Goal: Task Accomplishment & Management: Manage account settings

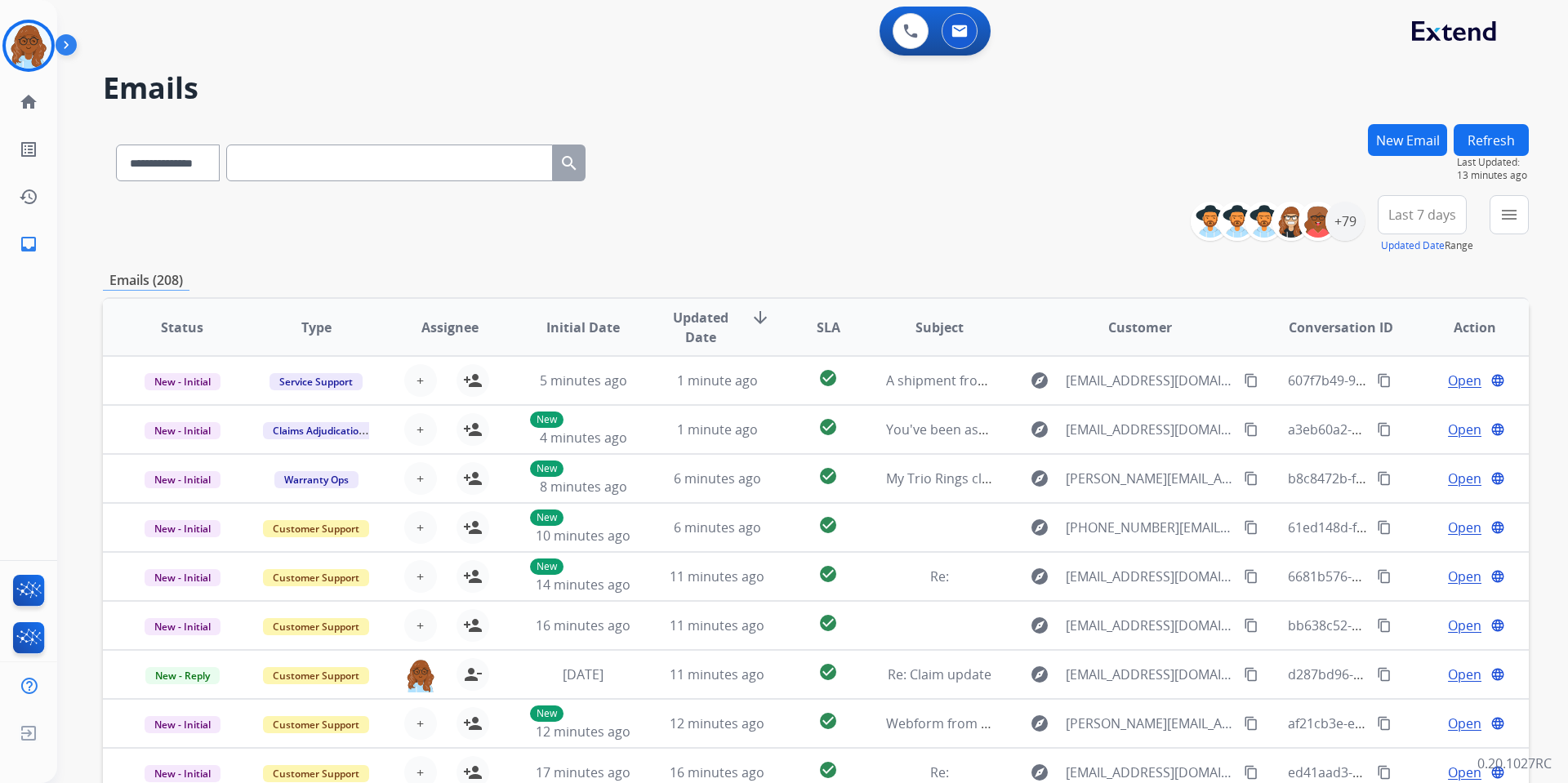
select select "**********"
click at [1509, 221] on mat-icon "menu" at bounding box center [1509, 214] width 20 height 20
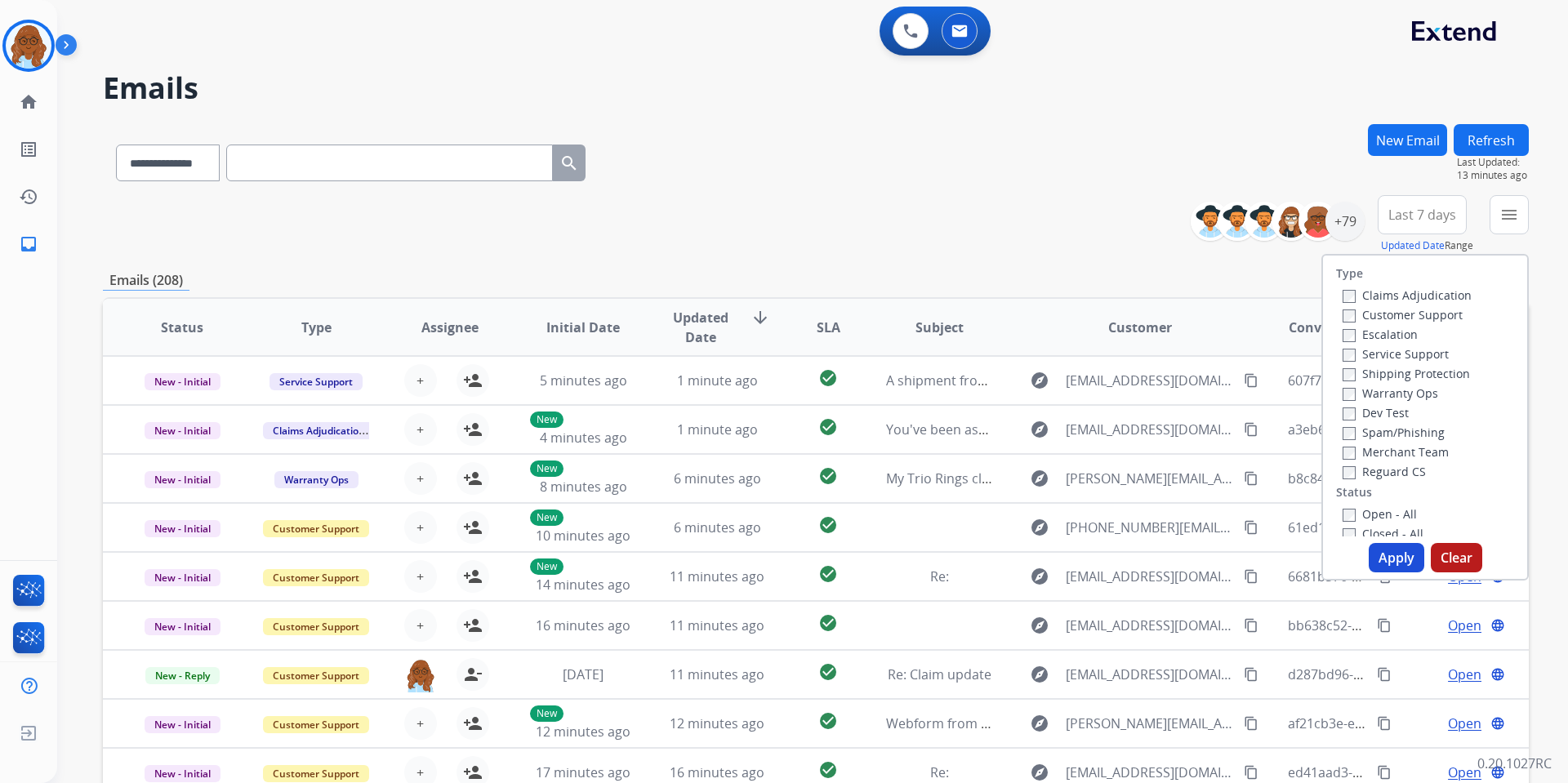
click at [1367, 515] on label "Open - All" at bounding box center [1380, 514] width 74 height 16
click at [1397, 553] on button "Apply" at bounding box center [1396, 557] width 55 height 29
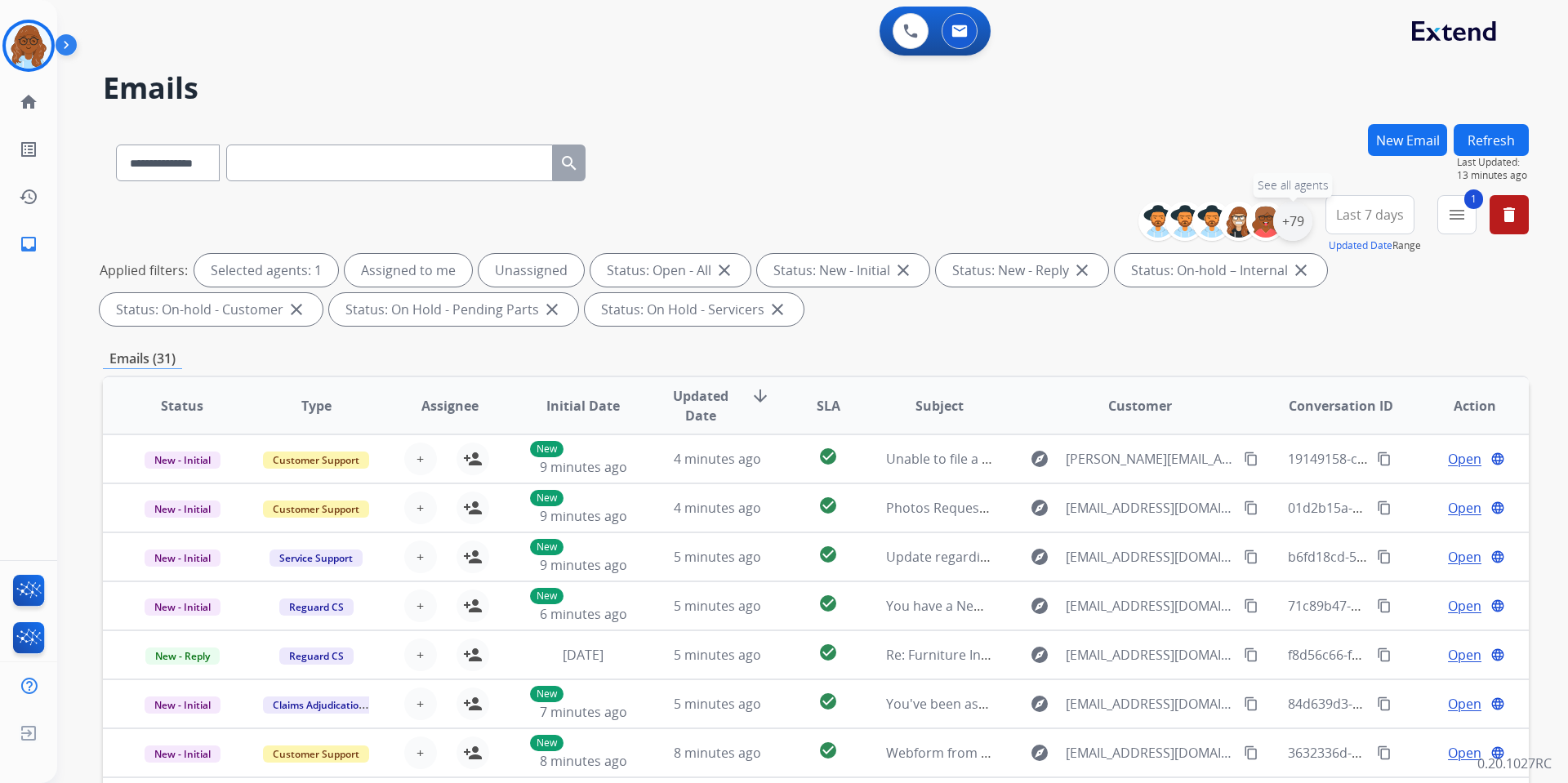
click at [1289, 221] on div "+79" at bounding box center [1294, 222] width 39 height 39
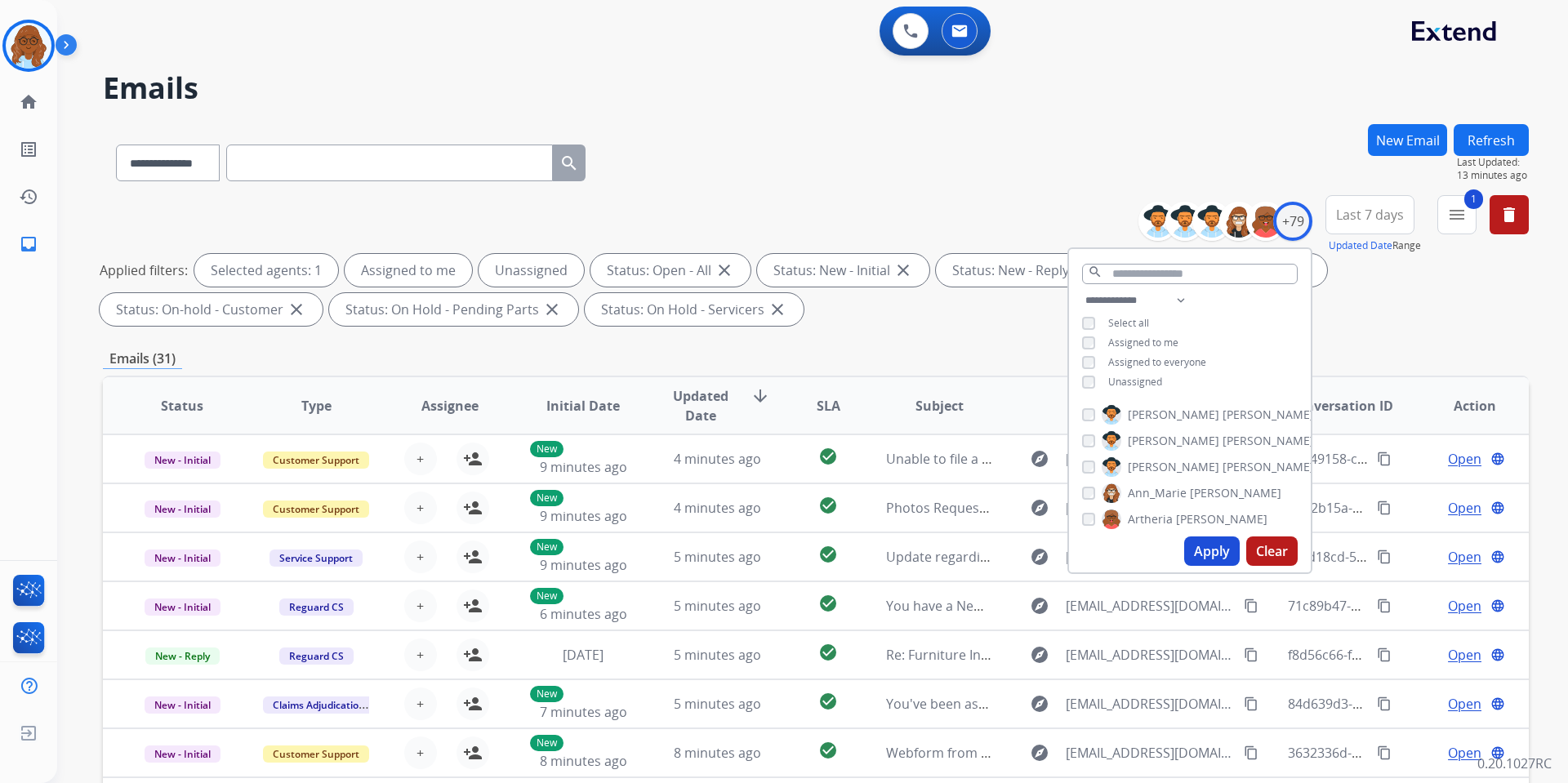
click at [1130, 381] on span "Unassigned" at bounding box center [1135, 382] width 54 height 14
click at [1207, 567] on div "Apply Clear" at bounding box center [1189, 551] width 242 height 42
click at [1198, 552] on button "Apply" at bounding box center [1212, 551] width 55 height 29
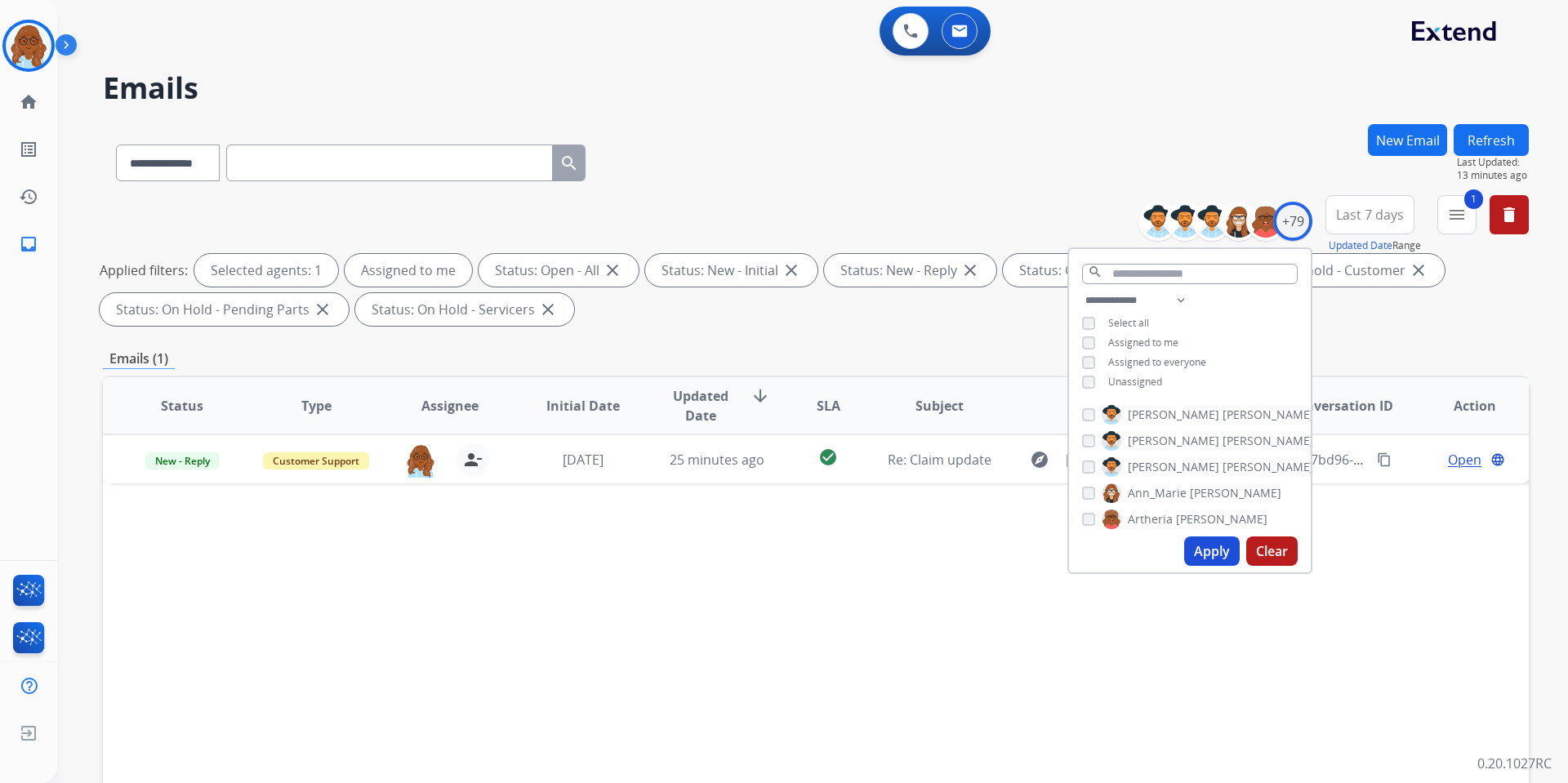
click at [985, 586] on div "Status Type Assignee Initial Date Updated Date arrow_downward SLA Subject Custo…" at bounding box center [815, 650] width 1426 height 547
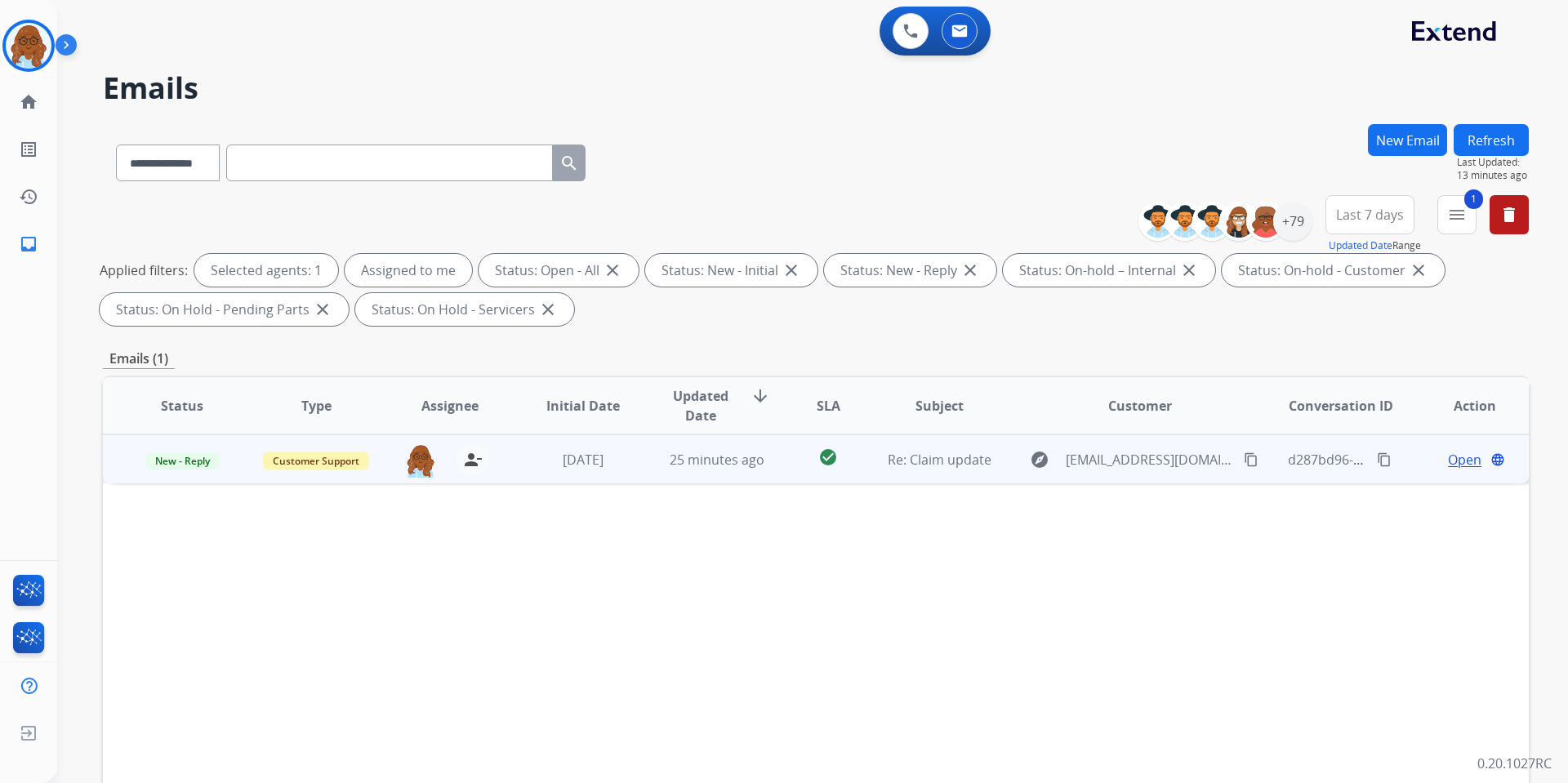
click at [1457, 456] on span "Open" at bounding box center [1466, 460] width 34 height 20
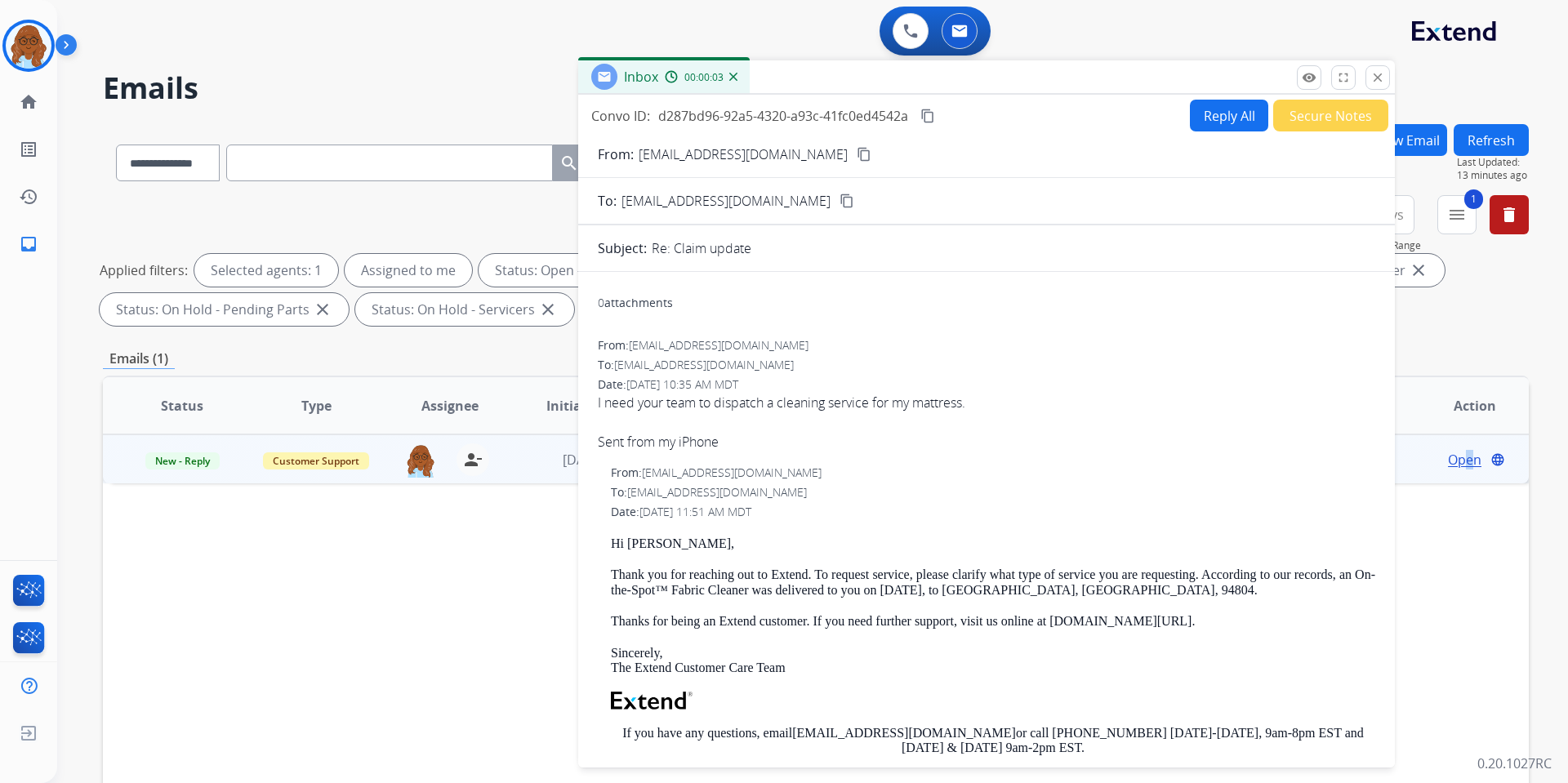
drag, startPoint x: 963, startPoint y: 103, endPoint x: 851, endPoint y: 71, distance: 116.5
click at [851, 71] on div "Inbox 00:00:03" at bounding box center [986, 77] width 817 height 34
click at [856, 153] on mat-icon "content_copy" at bounding box center [864, 154] width 15 height 15
click at [856, 152] on mat-icon "content_copy" at bounding box center [864, 154] width 15 height 15
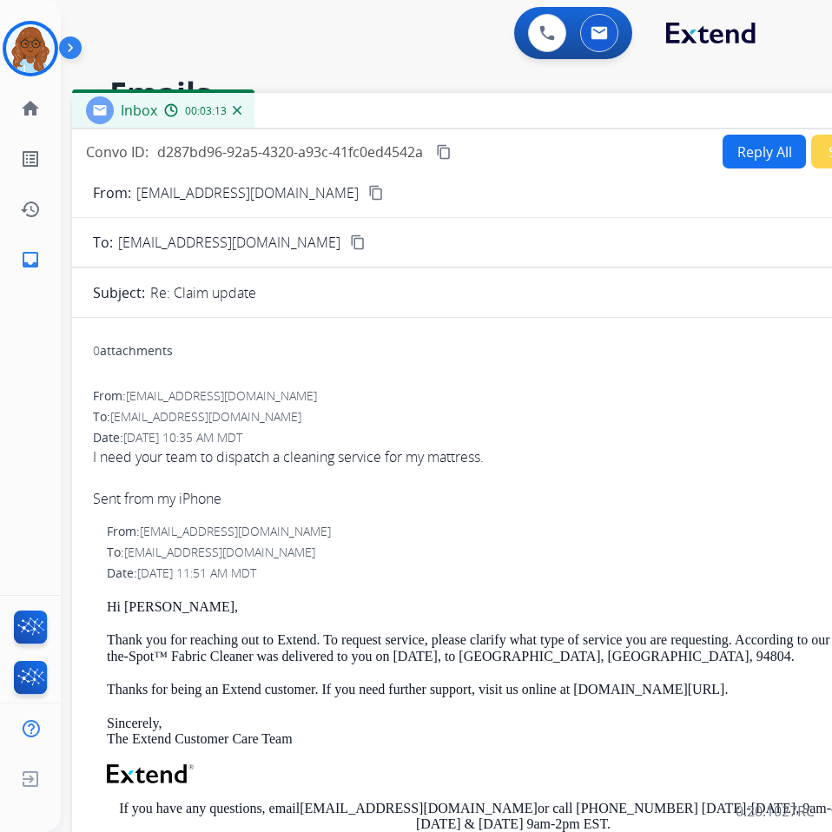
drag, startPoint x: 145, startPoint y: 84, endPoint x: 438, endPoint y: 113, distance: 294.2
click at [438, 113] on div "Inbox 00:03:13" at bounding box center [506, 111] width 869 height 36
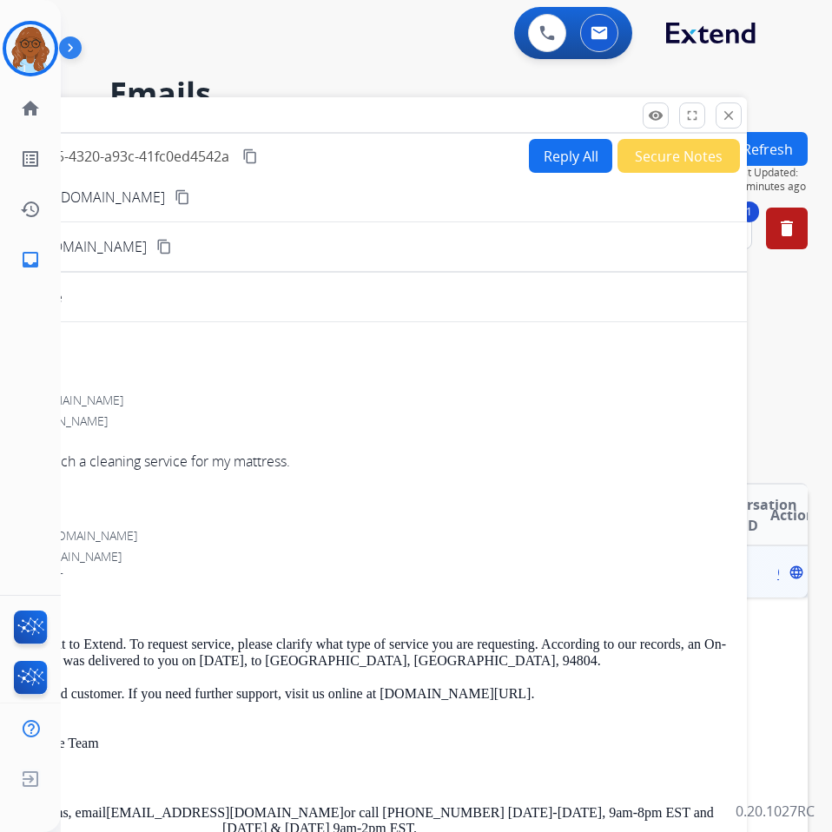
drag, startPoint x: 673, startPoint y: 112, endPoint x: 481, endPoint y: 116, distance: 192.1
click at [481, 116] on div "Inbox 00:05:04" at bounding box center [312, 115] width 869 height 36
click at [726, 121] on mat-icon "close" at bounding box center [729, 116] width 16 height 16
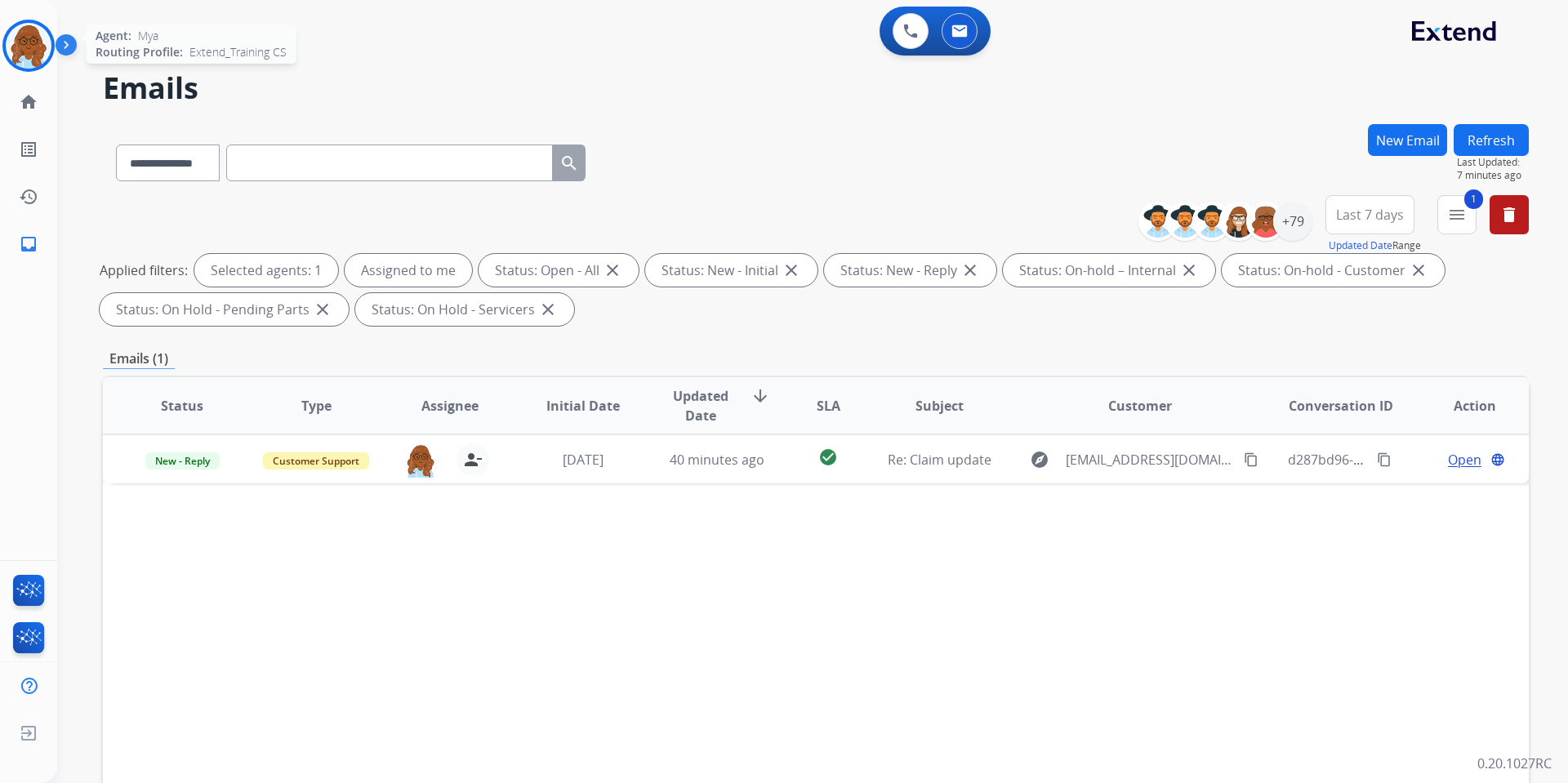
click at [22, 43] on img at bounding box center [28, 45] width 46 height 46
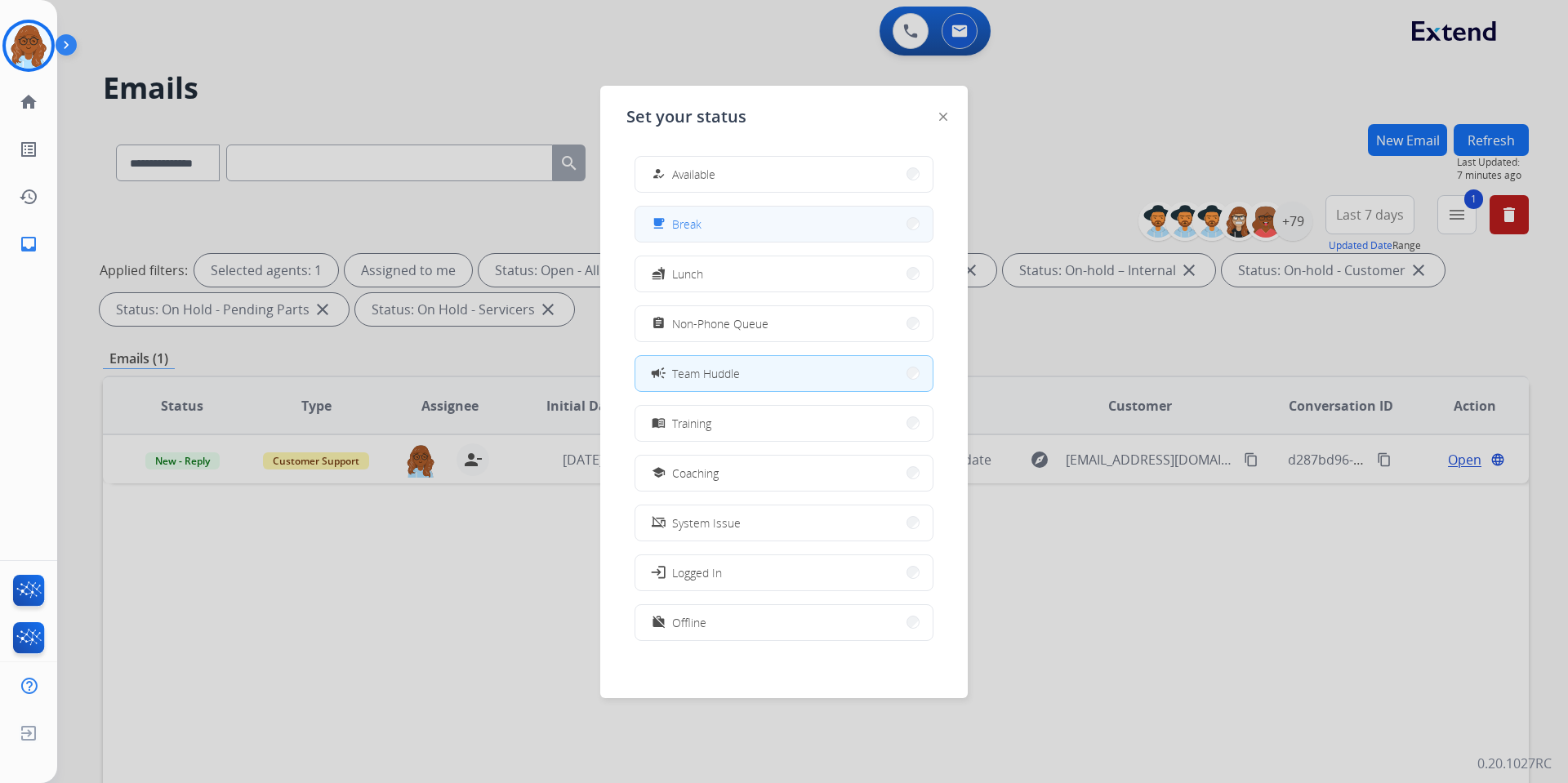
click at [693, 217] on span "Break" at bounding box center [686, 224] width 29 height 17
